Goal: Transaction & Acquisition: Purchase product/service

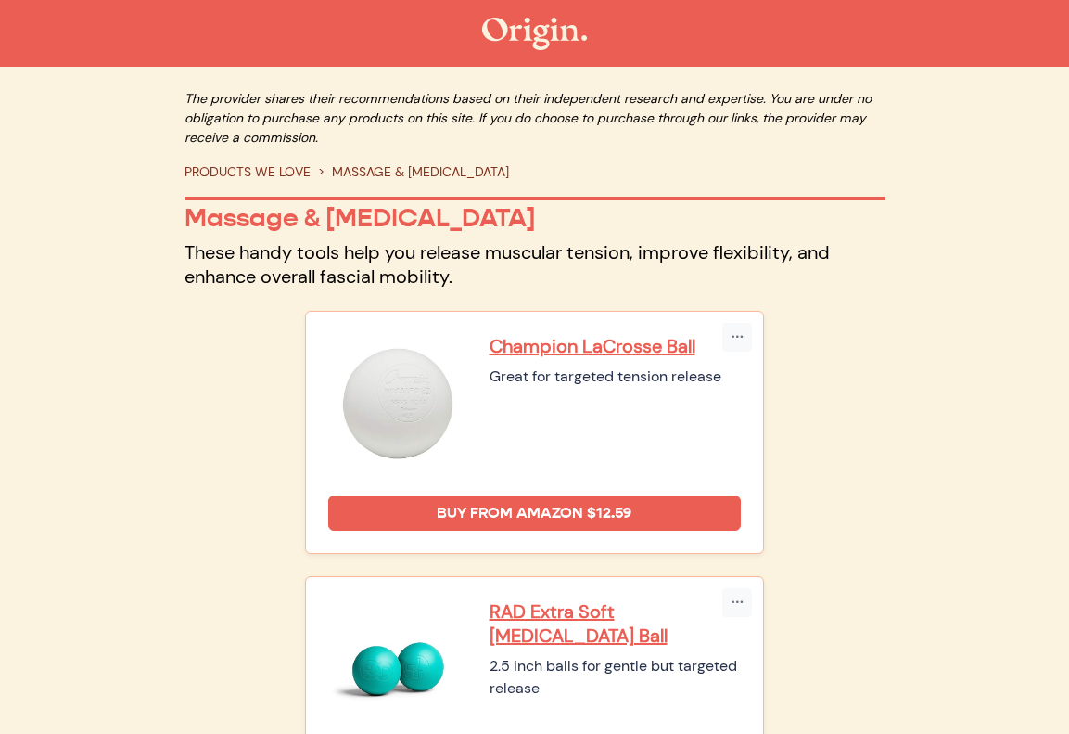
click at [518, 19] on img at bounding box center [534, 34] width 105 height 32
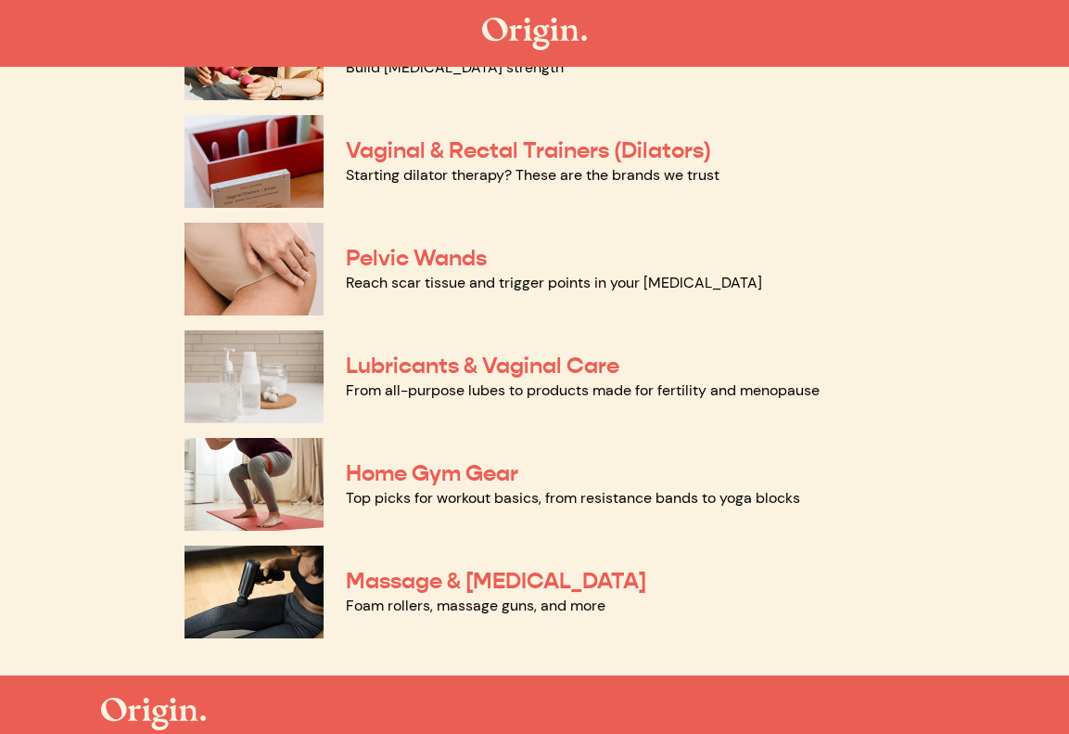
scroll to position [826, 0]
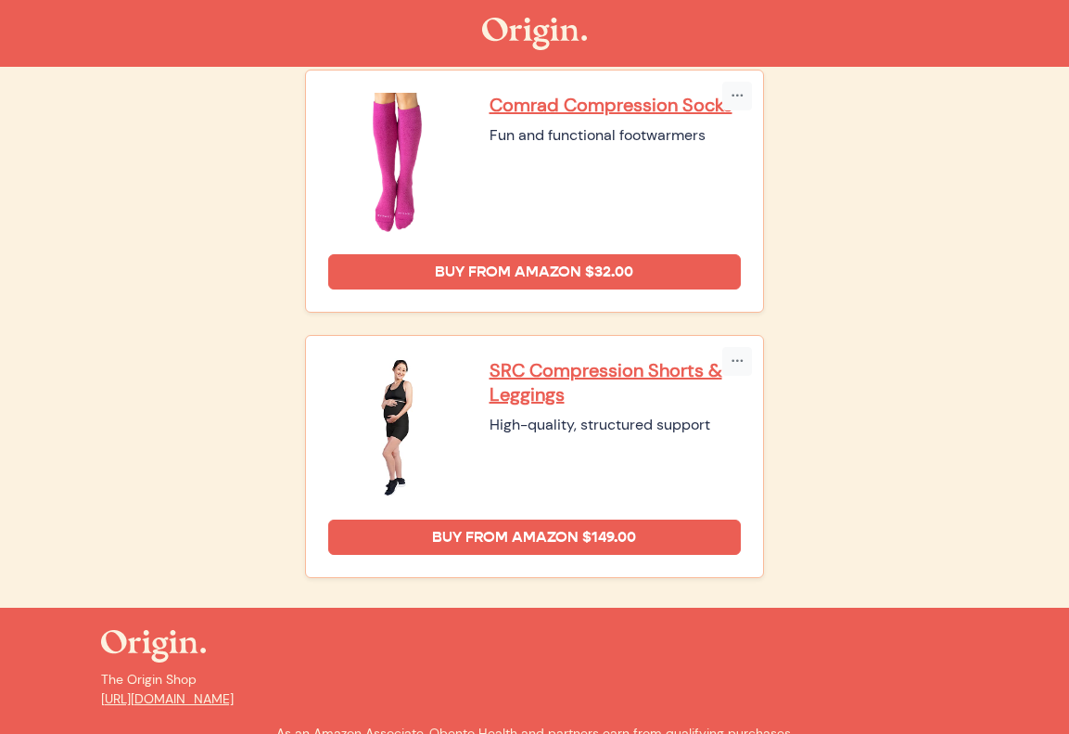
scroll to position [763, 0]
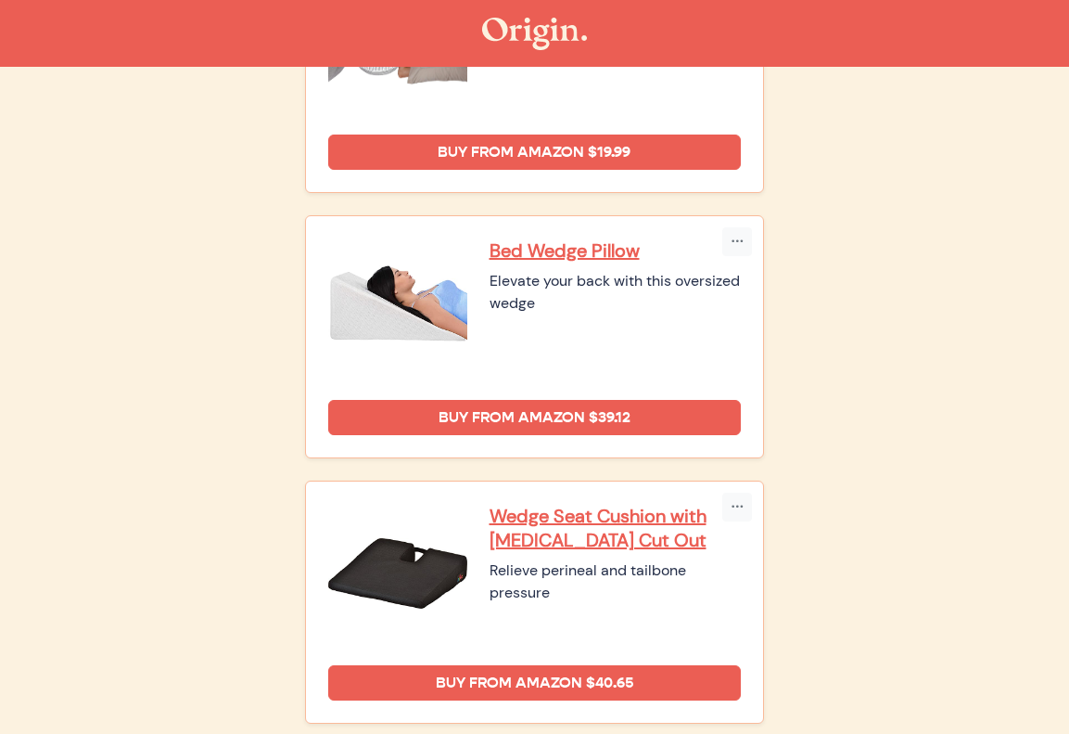
scroll to position [325, 0]
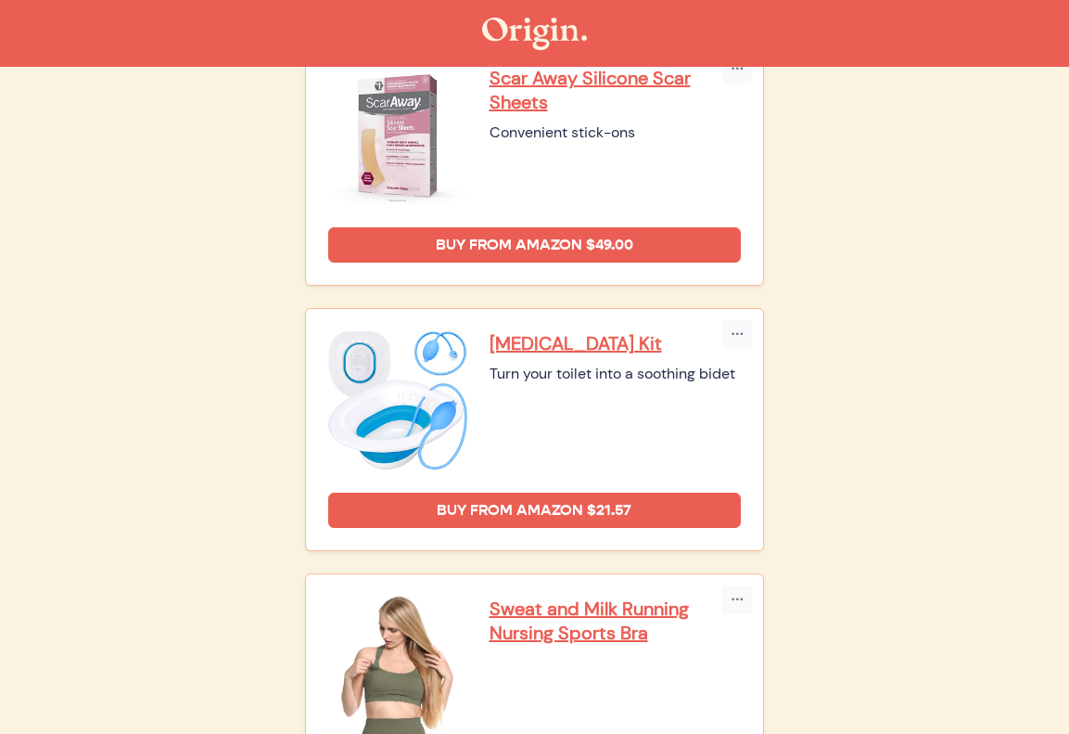
scroll to position [3603, 0]
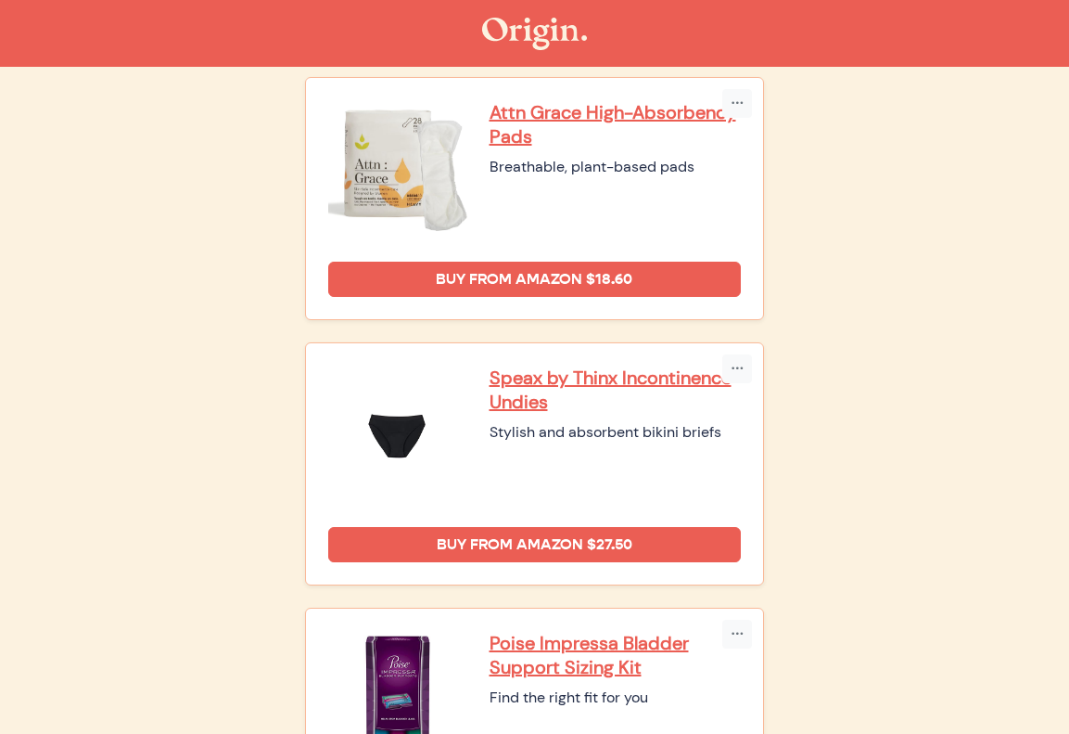
scroll to position [224, 0]
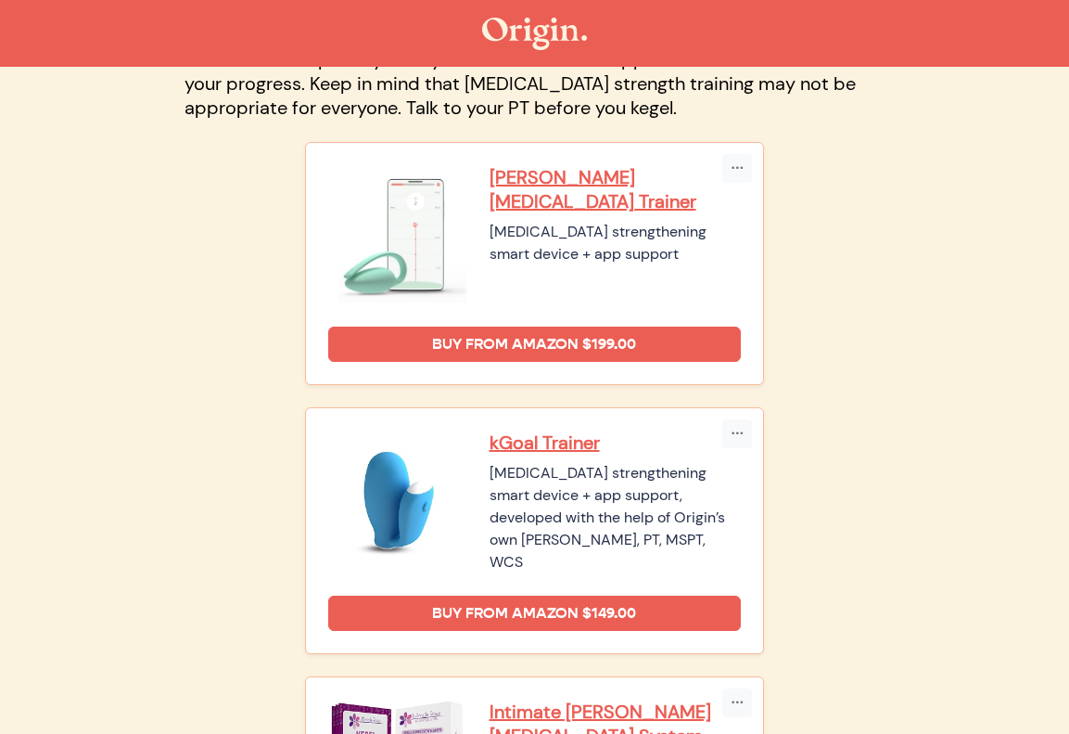
scroll to position [212, 0]
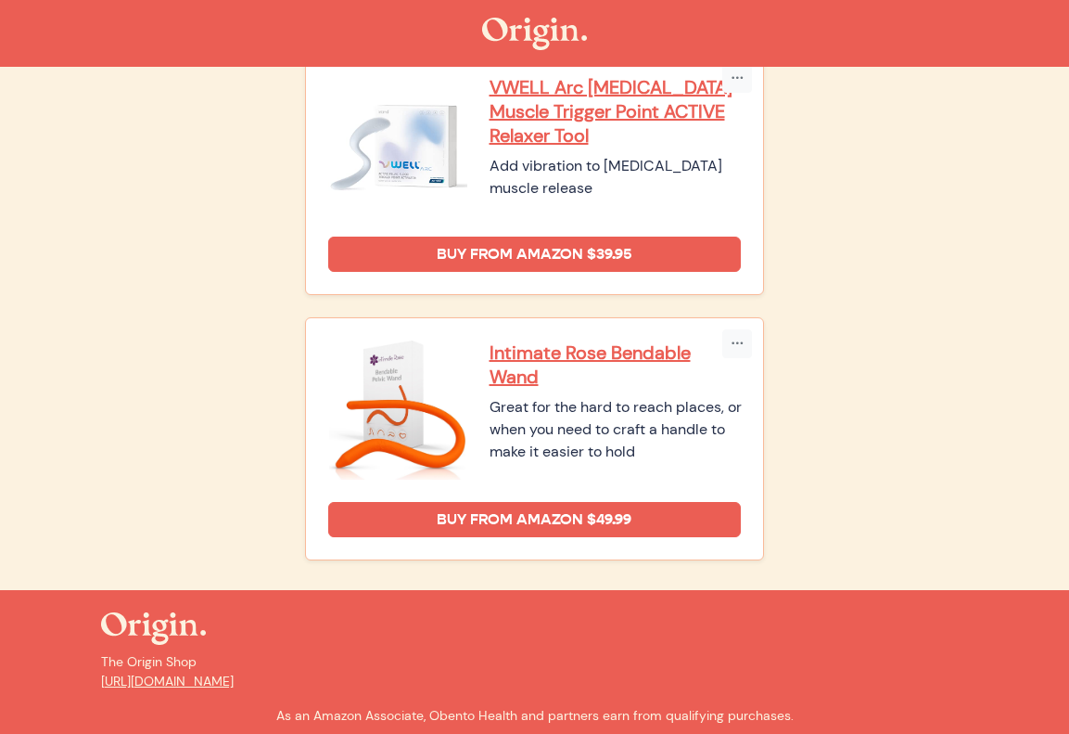
scroll to position [1056, 0]
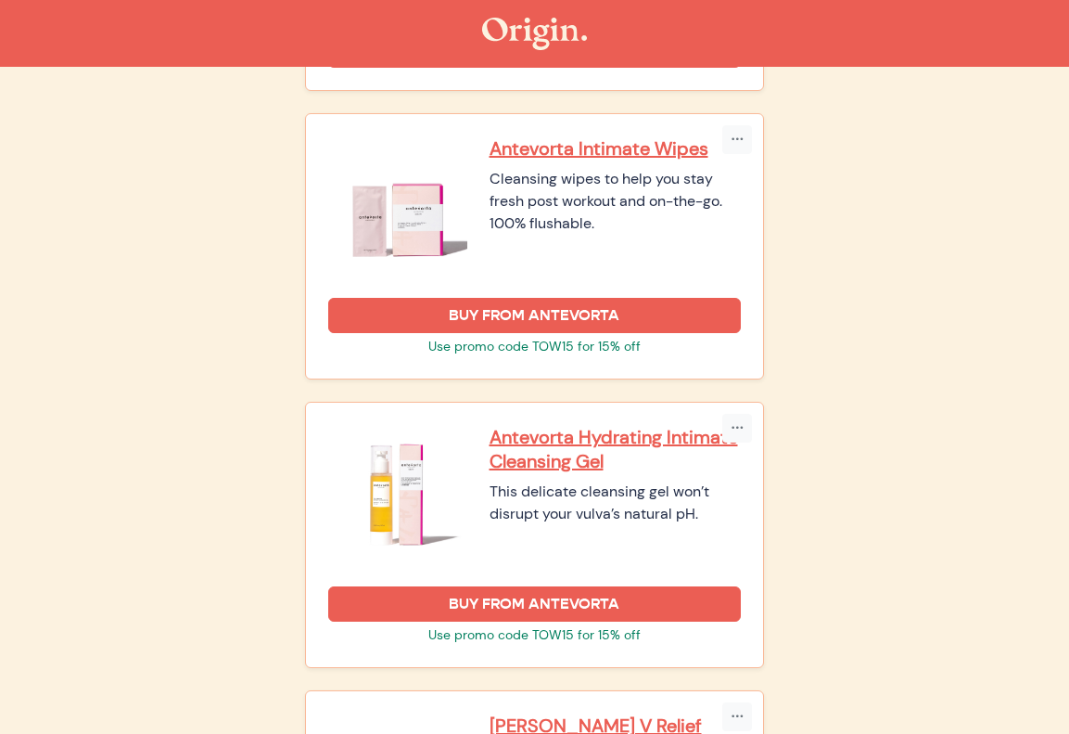
scroll to position [1796, 0]
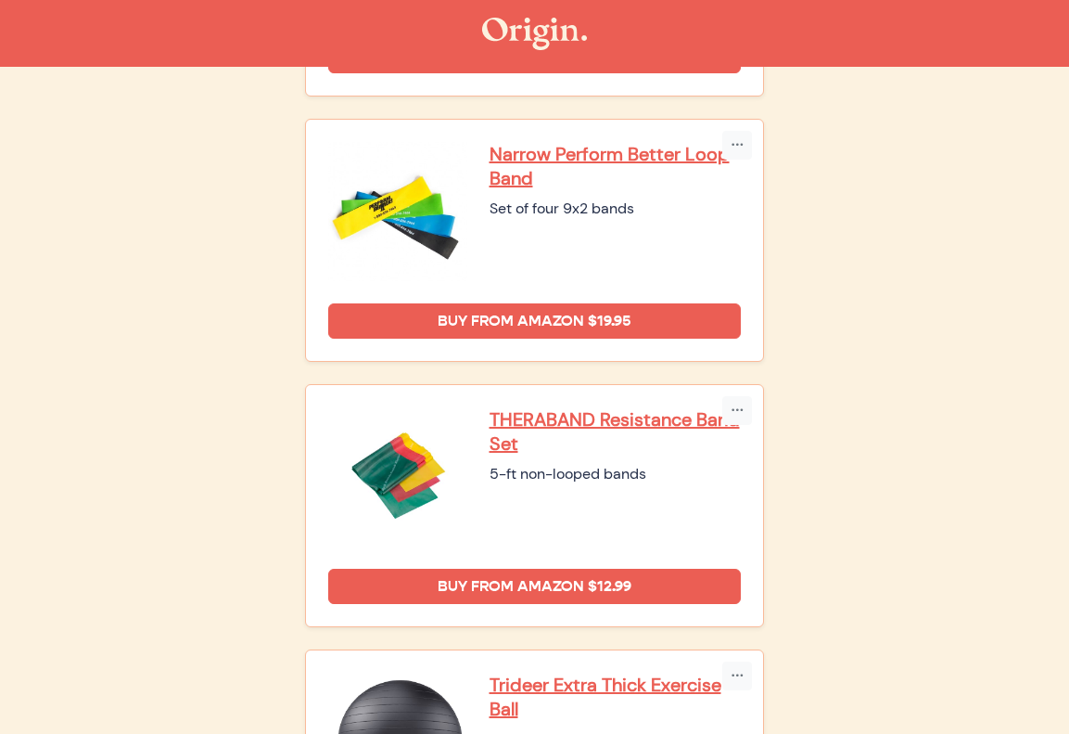
scroll to position [468, 0]
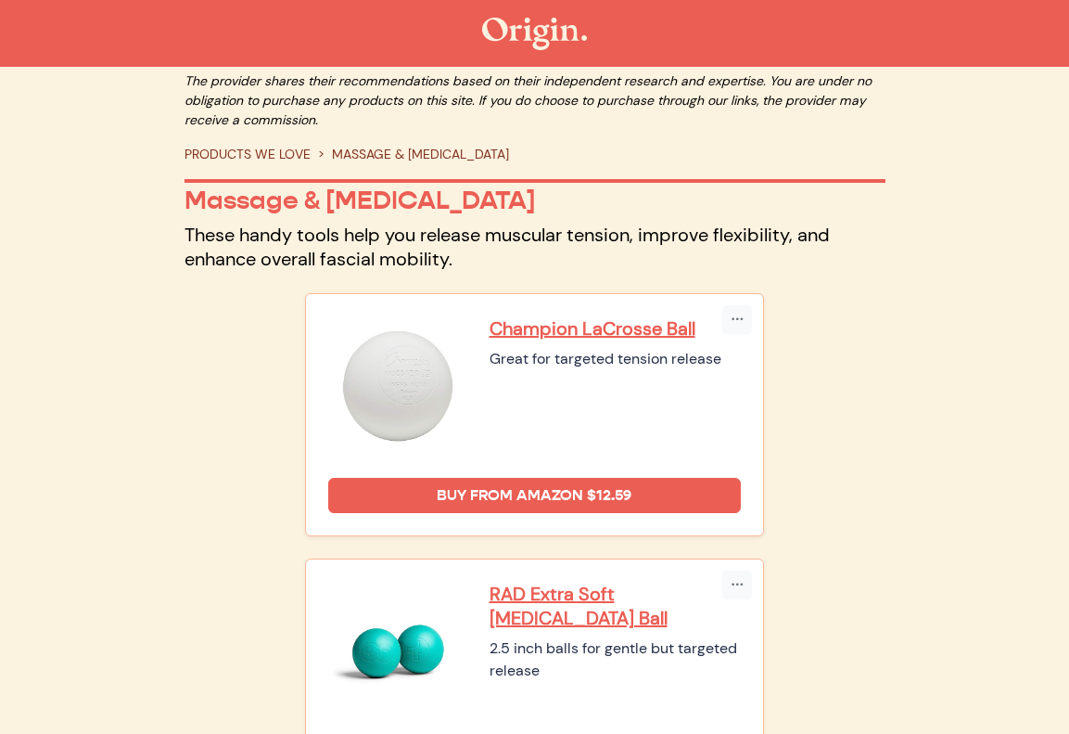
scroll to position [17, 0]
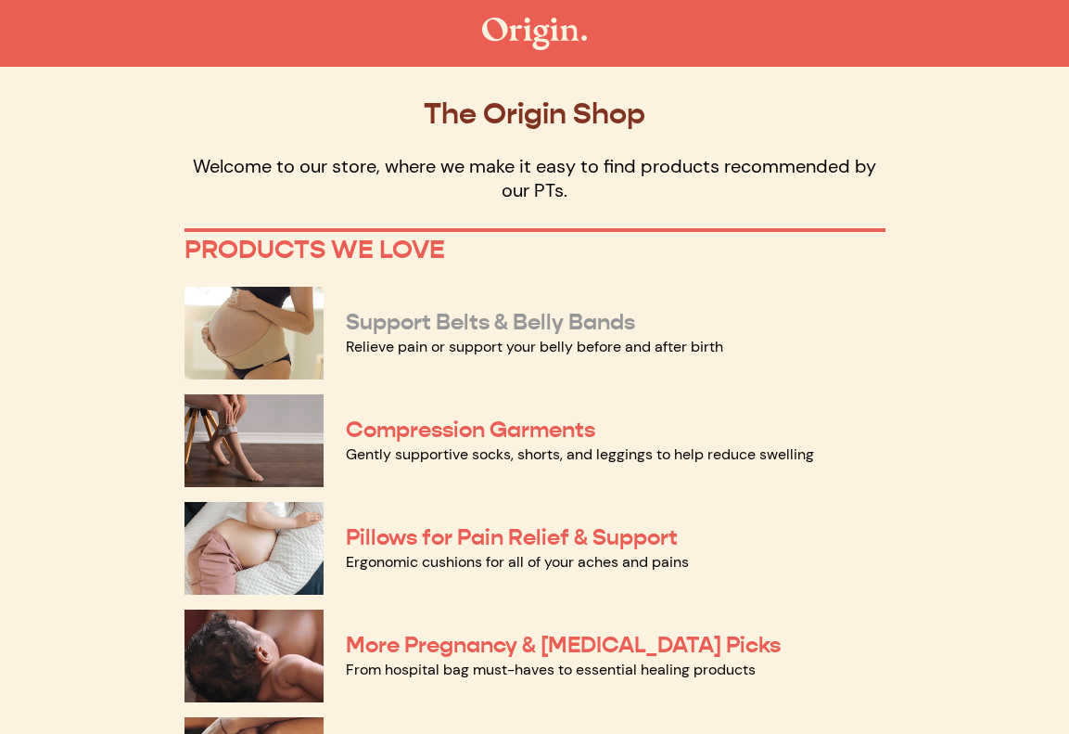
click at [438, 317] on link "Support Belts & Belly Bands" at bounding box center [490, 322] width 289 height 28
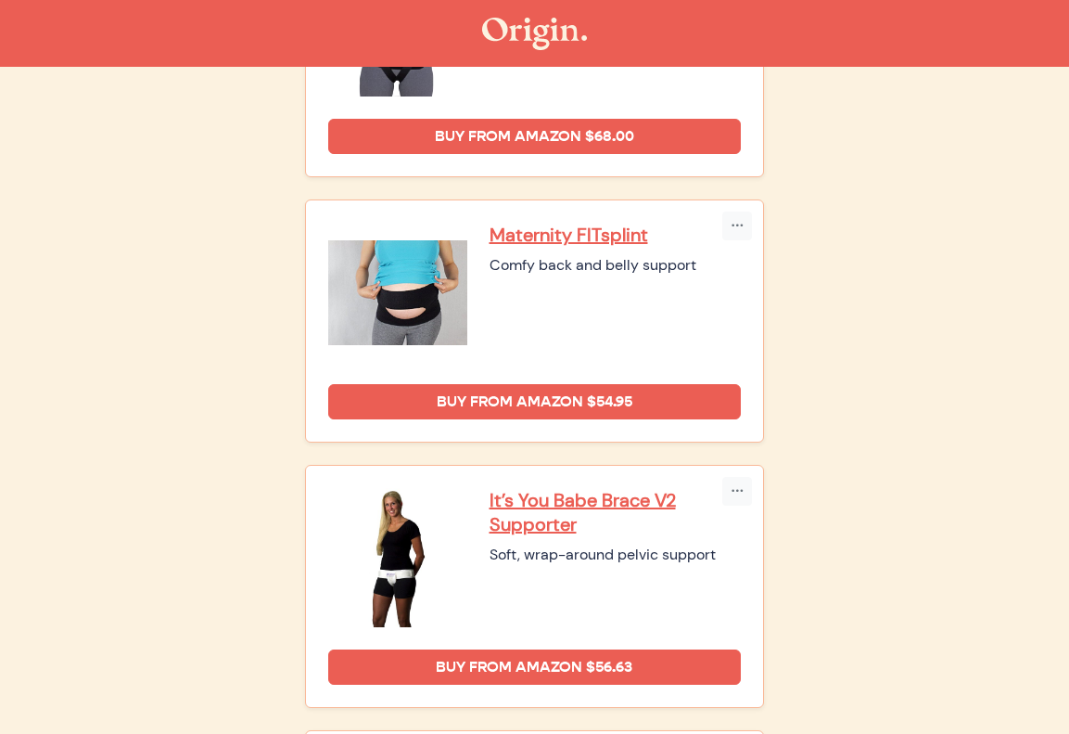
scroll to position [678, 0]
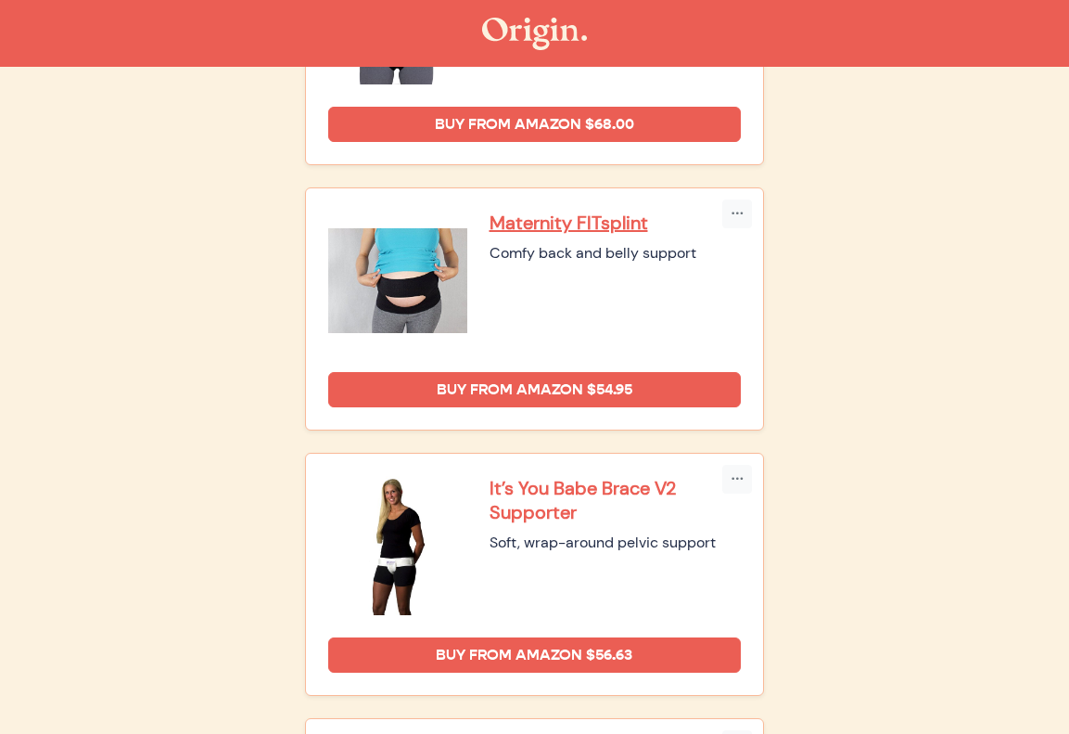
click at [520, 508] on p "It’s You Babe Brace V2 Supporter" at bounding box center [616, 500] width 252 height 48
